Goal: Task Accomplishment & Management: Use online tool/utility

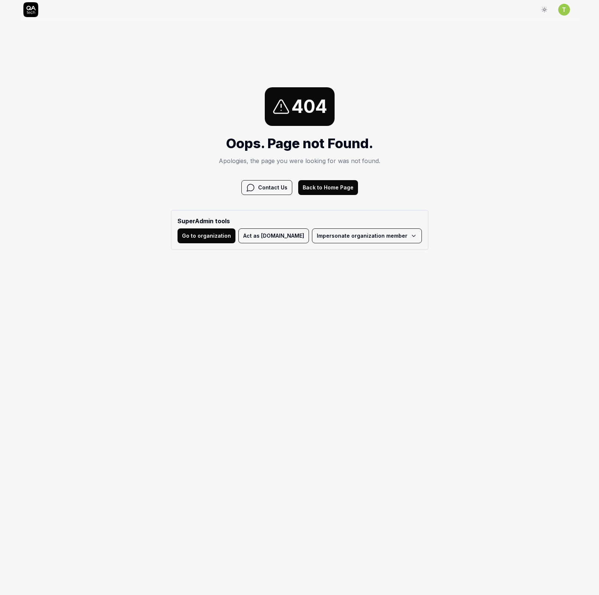
click at [357, 236] on html "Sign In T Sign In 404 Oops. Page not Found. Apologies, the page you were lookin…" at bounding box center [299, 158] width 599 height 317
click at [335, 269] on link "([EMAIL_ADDRESS][DOMAIN_NAME]) - Member" at bounding box center [386, 269] width 166 height 16
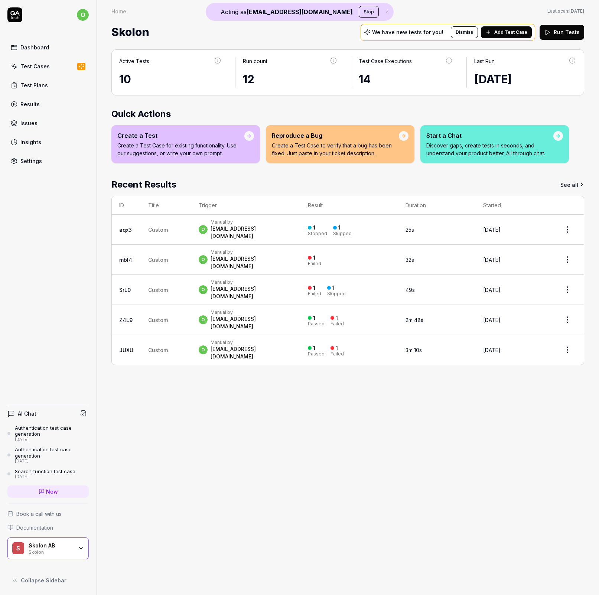
click at [359, 13] on button "Stop" at bounding box center [369, 12] width 20 height 12
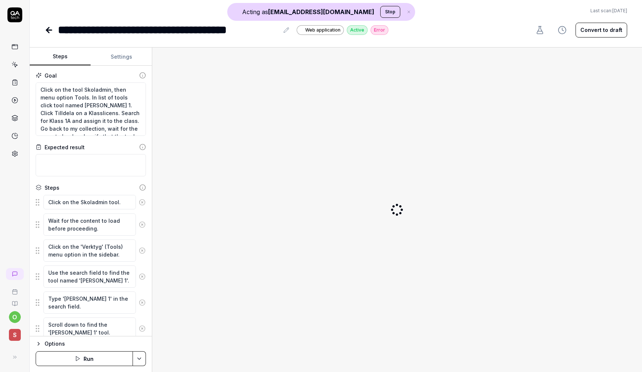
type textarea "*"
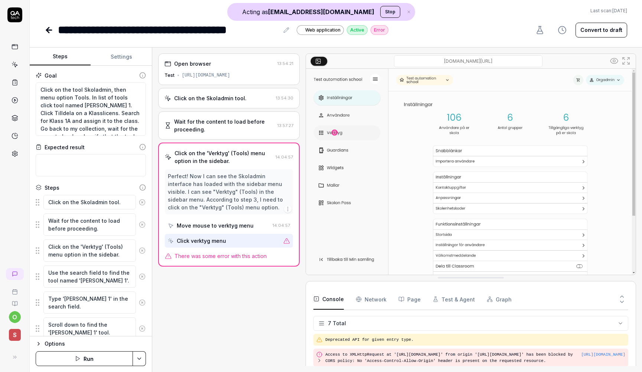
scroll to position [63, 0]
